Goal: Task Accomplishment & Management: Use online tool/utility

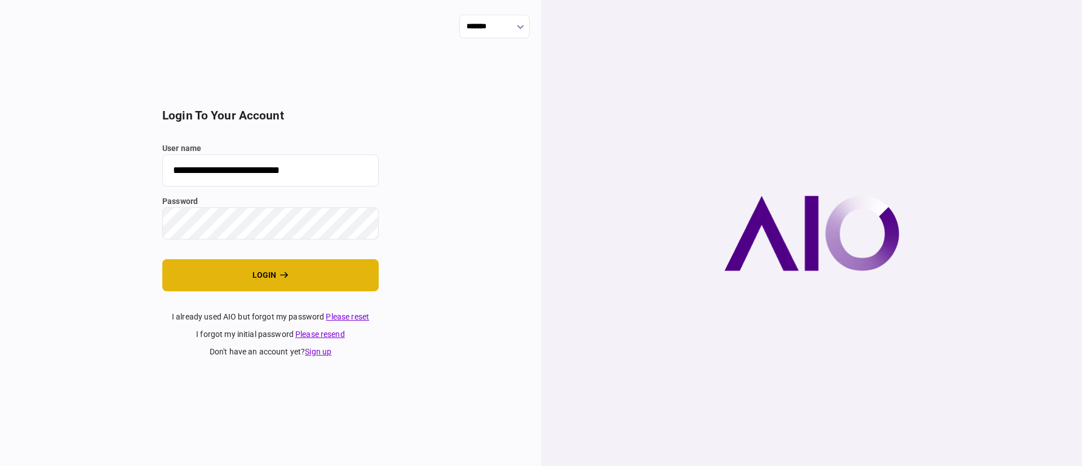
click at [275, 268] on button "login" at bounding box center [270, 275] width 216 height 32
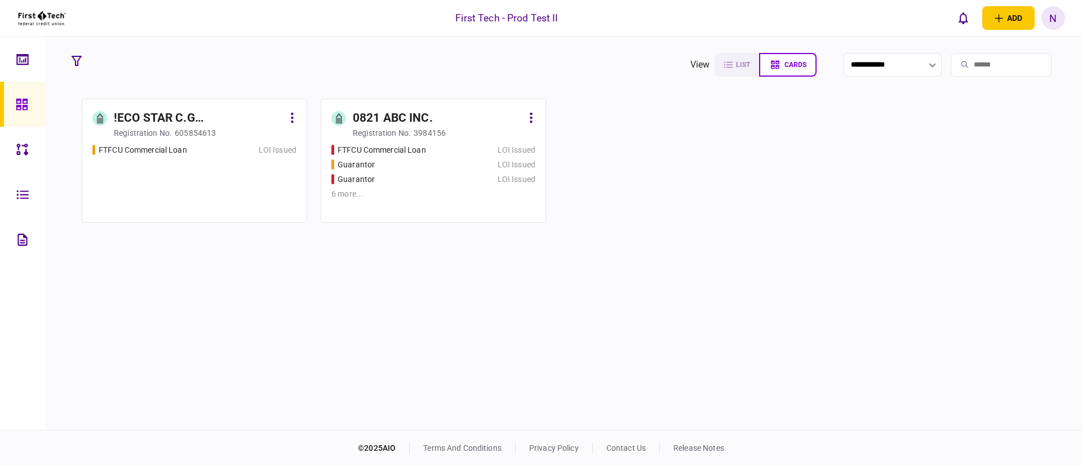
click at [212, 118] on div "!ECO STAR C.G CONSTRUCTION LLC" at bounding box center [199, 118] width 170 height 18
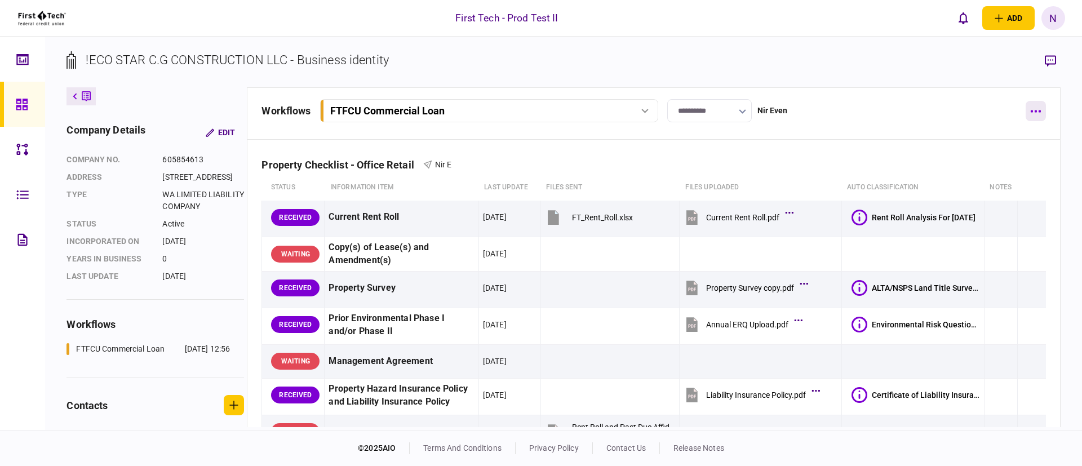
click at [1032, 110] on icon "button" at bounding box center [1035, 111] width 11 height 3
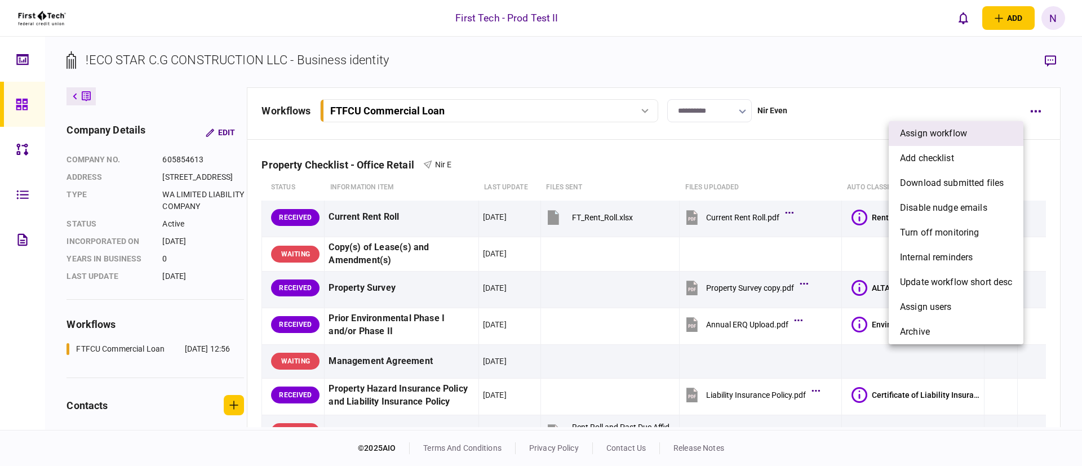
click at [917, 134] on span "assign workflow" at bounding box center [933, 134] width 67 height 14
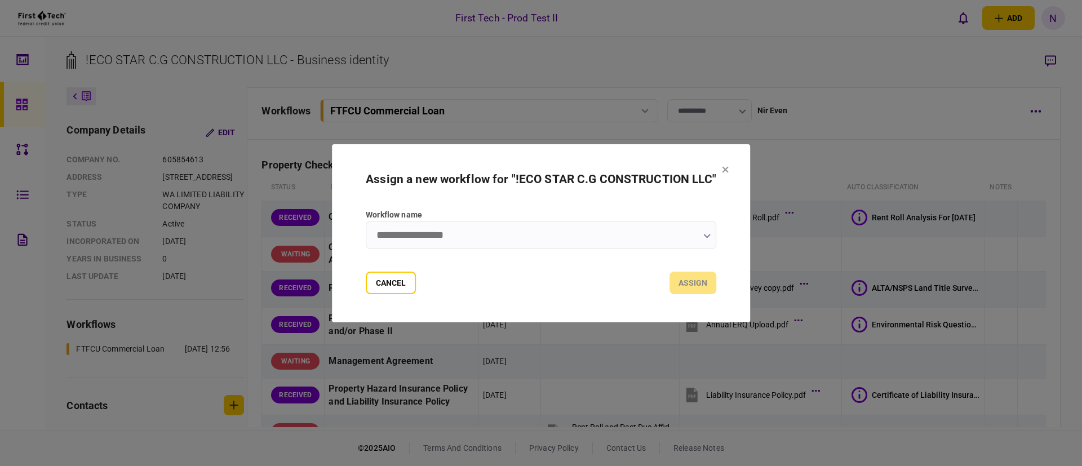
click at [622, 237] on input "Workflow name" at bounding box center [541, 235] width 351 height 28
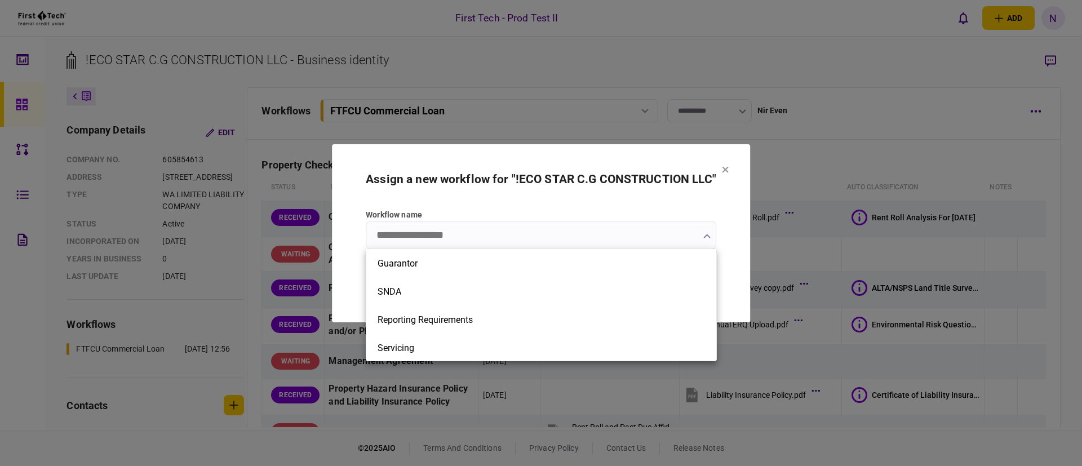
scroll to position [29, 0]
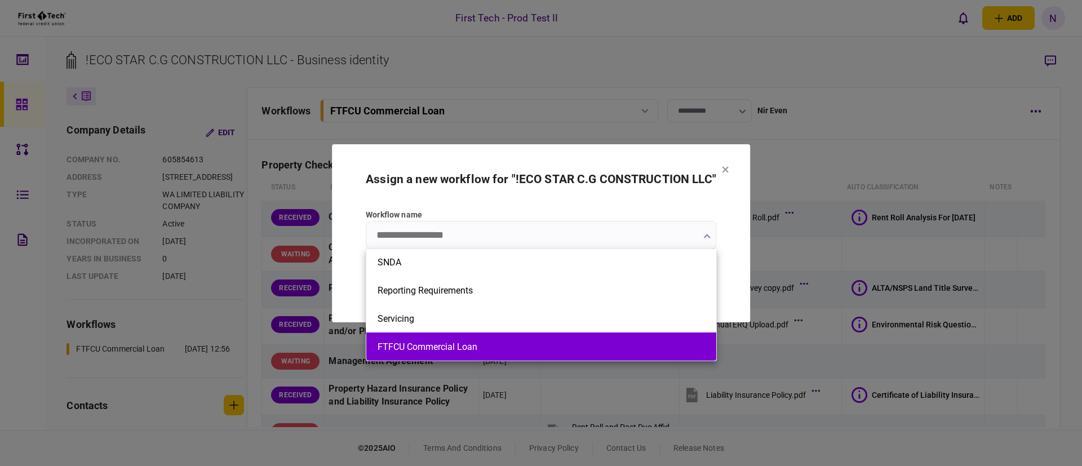
click at [453, 342] on button "FTFCU Commercial Loan" at bounding box center [542, 347] width 328 height 11
type input "**********"
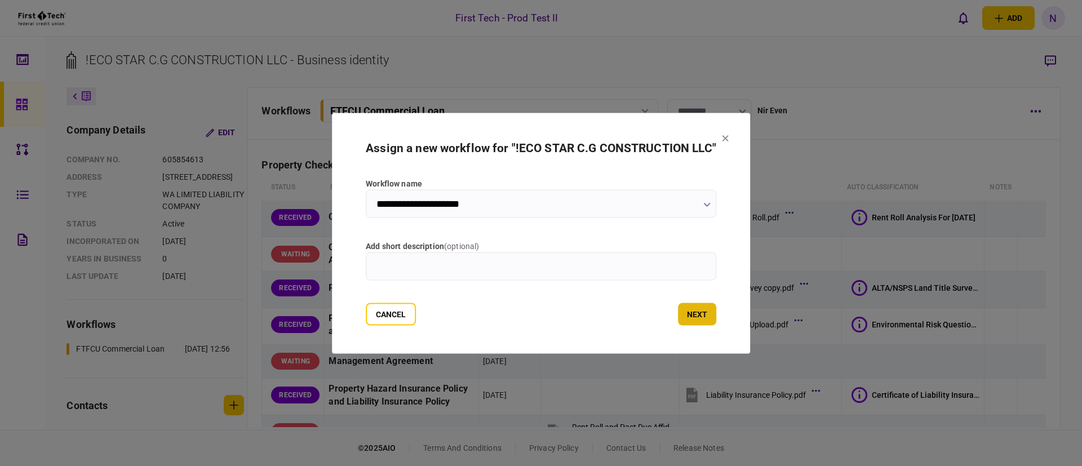
click at [706, 312] on button "next" at bounding box center [697, 314] width 38 height 23
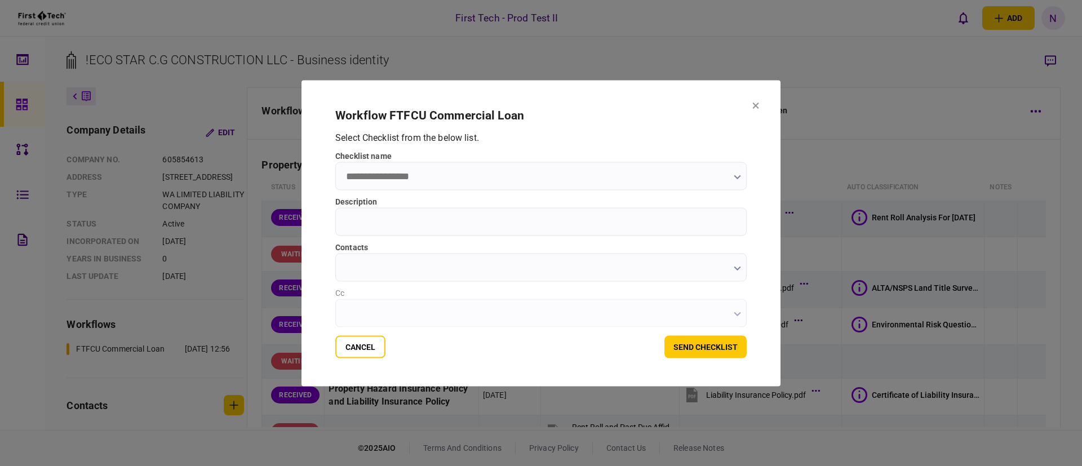
click at [417, 177] on input "checklist name" at bounding box center [540, 176] width 411 height 28
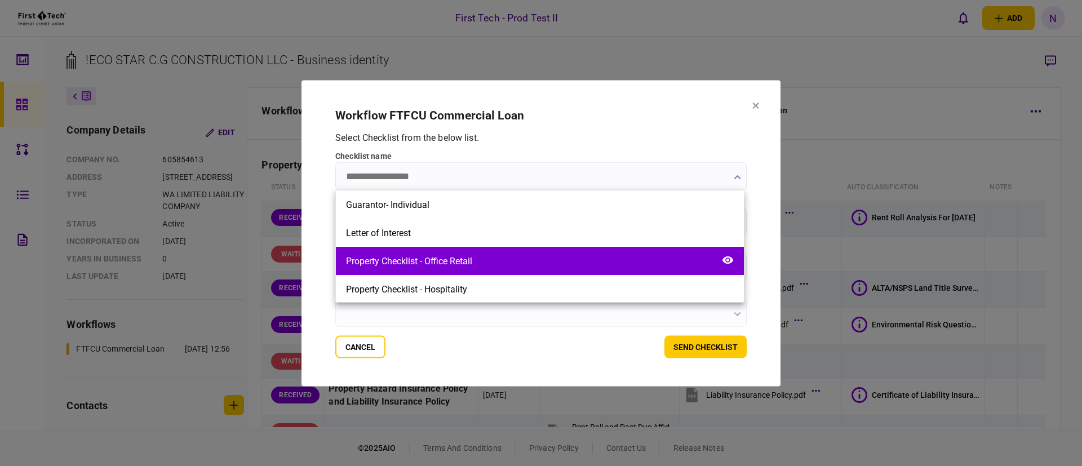
click at [476, 253] on div "Property Checklist - Office Retail" at bounding box center [540, 261] width 408 height 28
type input "**********"
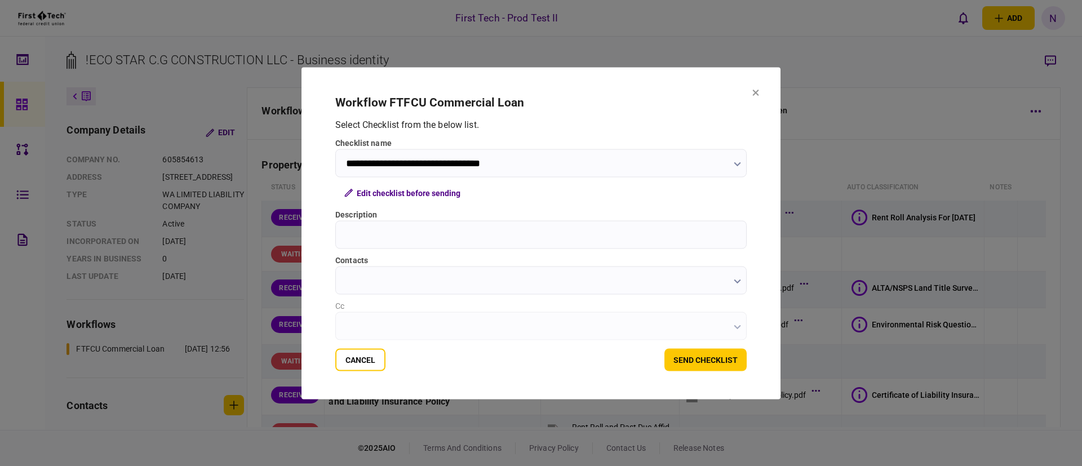
click at [561, 358] on div "Cancel send checklist" at bounding box center [540, 359] width 411 height 23
click at [492, 288] on input "contacts" at bounding box center [540, 280] width 411 height 28
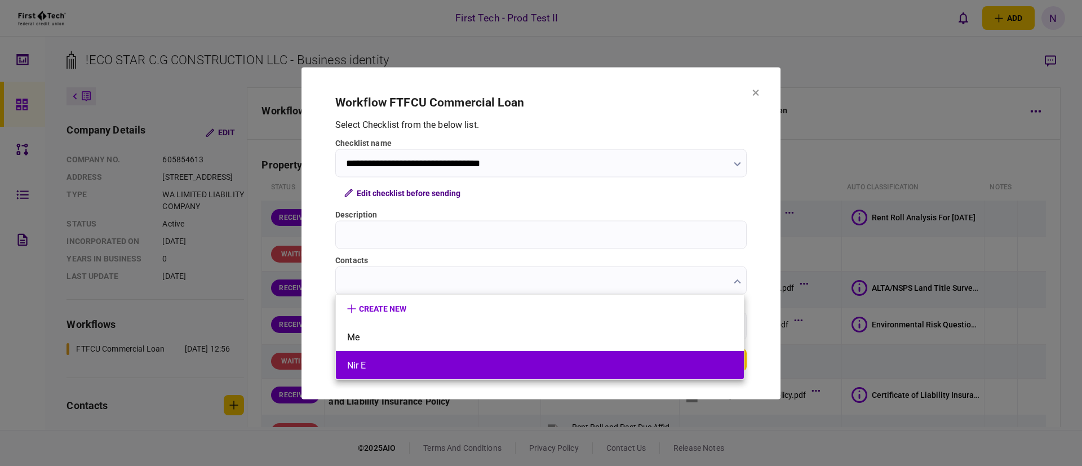
click at [422, 358] on li "Nir E" at bounding box center [540, 365] width 408 height 28
type input "*****"
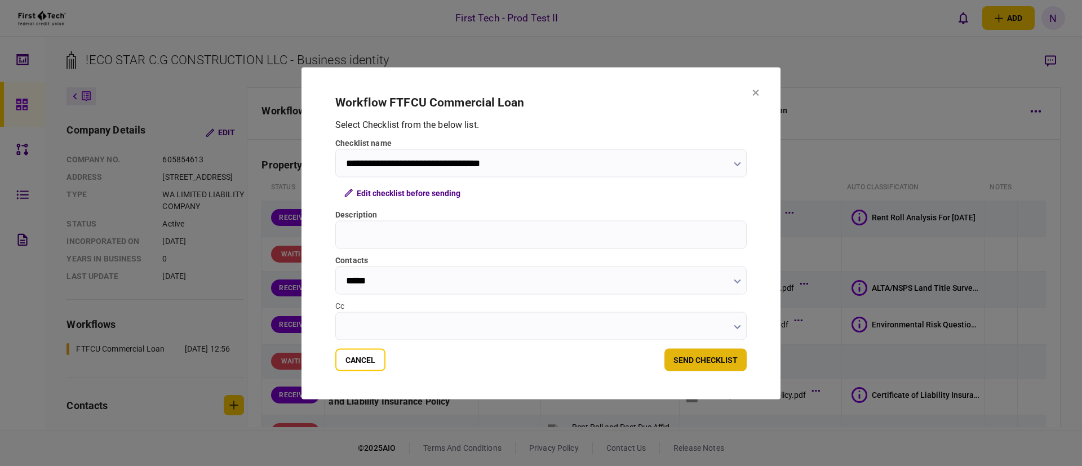
click at [693, 360] on button "send checklist" at bounding box center [706, 359] width 82 height 23
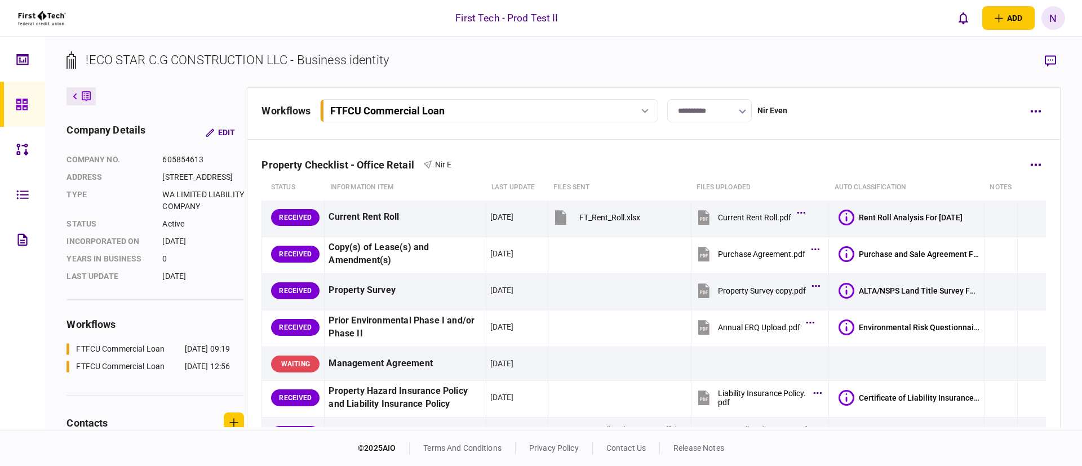
click at [530, 165] on div "Property Checklist - Office Retail Nir E" at bounding box center [654, 157] width 784 height 34
click at [711, 156] on div "Property Checklist - Office Retail Nir E" at bounding box center [654, 157] width 784 height 34
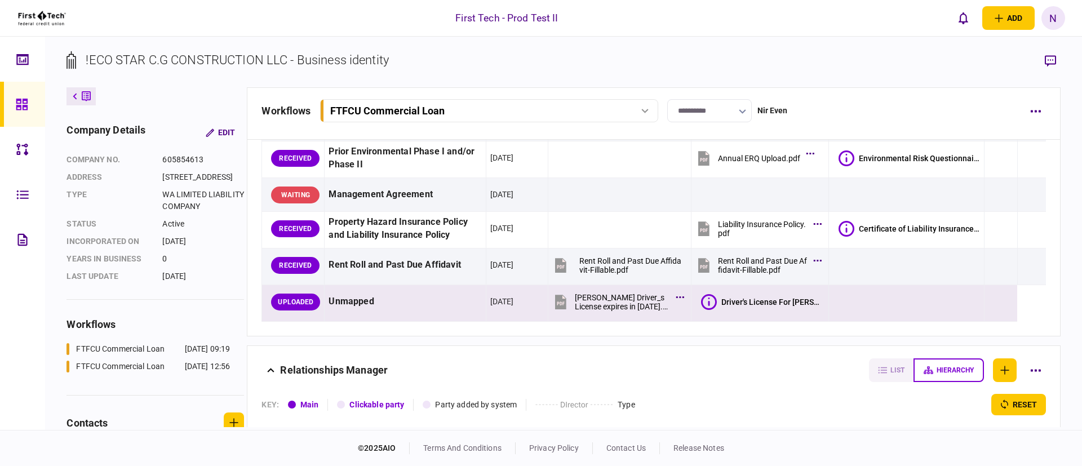
scroll to position [203, 0]
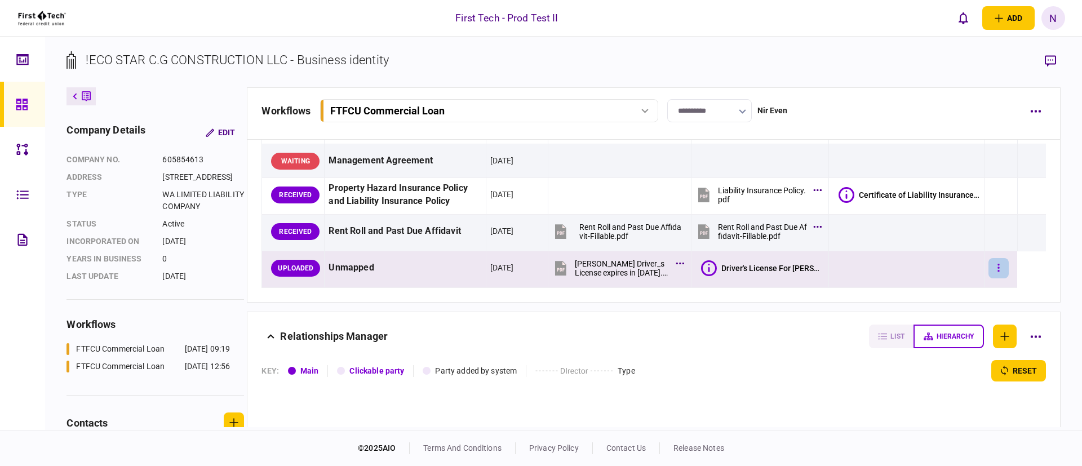
click at [998, 268] on icon "button" at bounding box center [999, 268] width 2 height 11
click at [958, 287] on span "Move documents" at bounding box center [931, 291] width 70 height 14
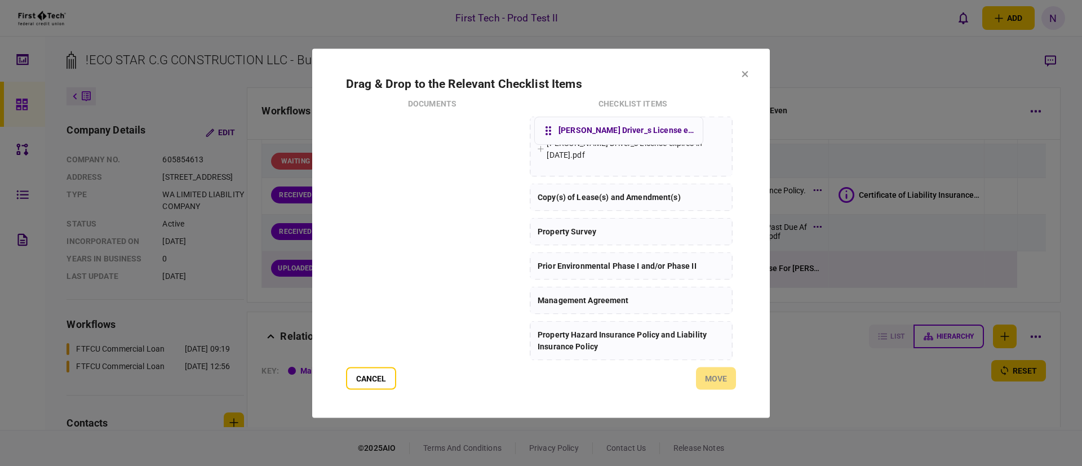
drag, startPoint x: 361, startPoint y: 149, endPoint x: 557, endPoint y: 132, distance: 197.4
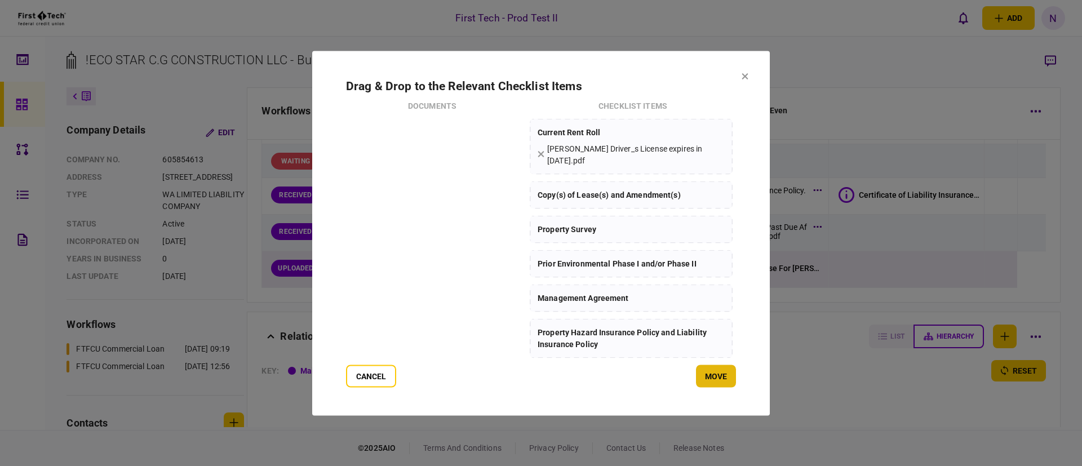
click at [720, 379] on button "Move" at bounding box center [716, 376] width 40 height 23
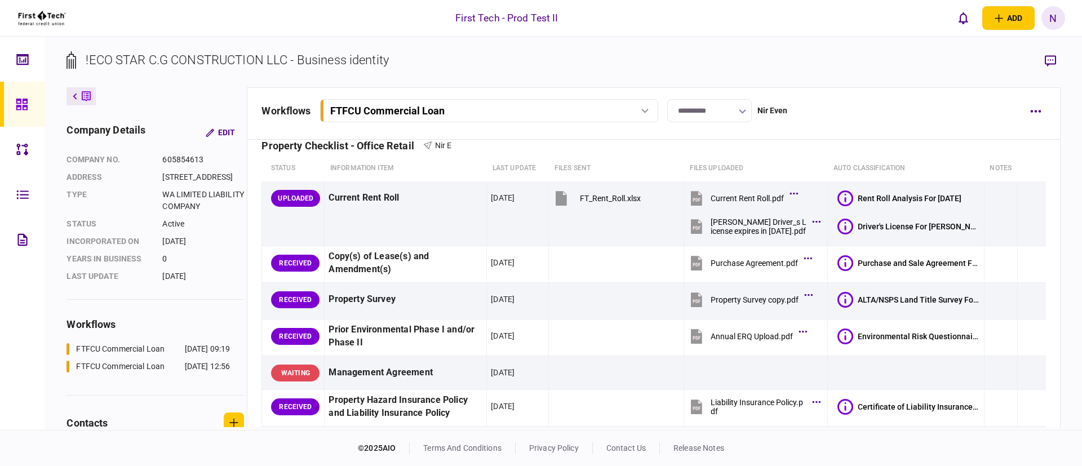
scroll to position [0, 0]
